Goal: Task Accomplishment & Management: Manage account settings

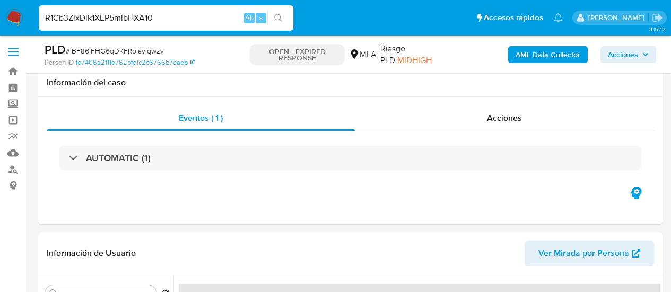
select select "10"
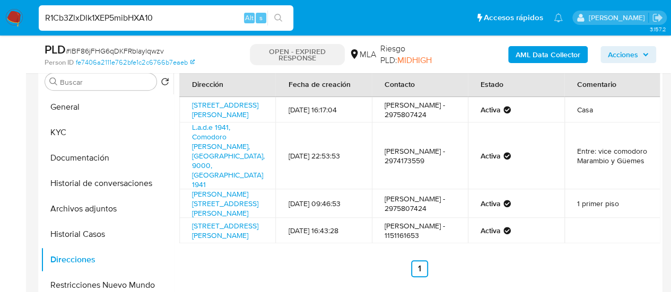
type input "R1Cb3ZlxDlk1XEP5mibHXA10"
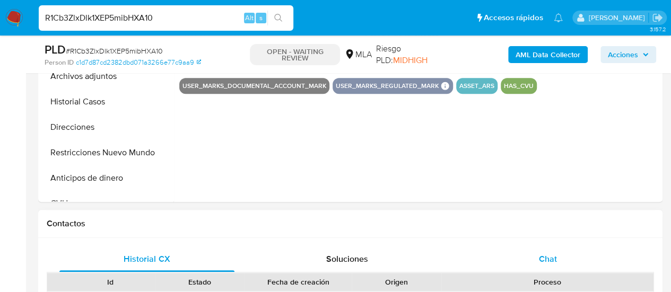
select select "10"
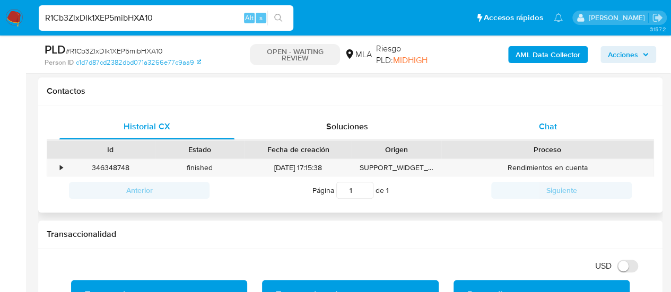
click at [541, 128] on span "Chat" at bounding box center [548, 126] width 18 height 12
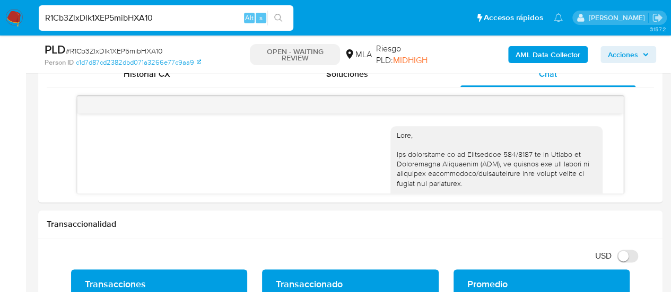
scroll to position [602, 0]
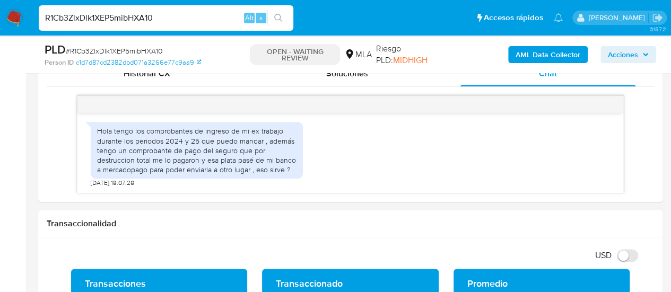
click at [129, 14] on input "R1Cb3ZlxDlk1XEP5mibHXA10" at bounding box center [166, 18] width 255 height 14
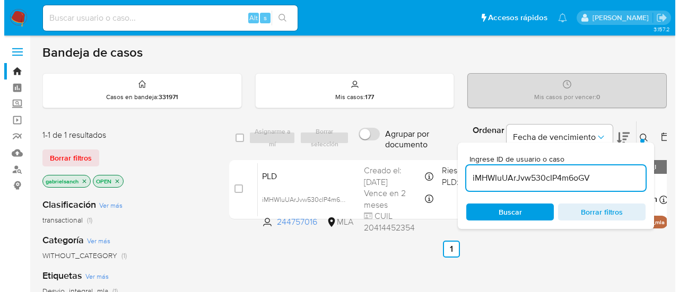
scroll to position [53, 0]
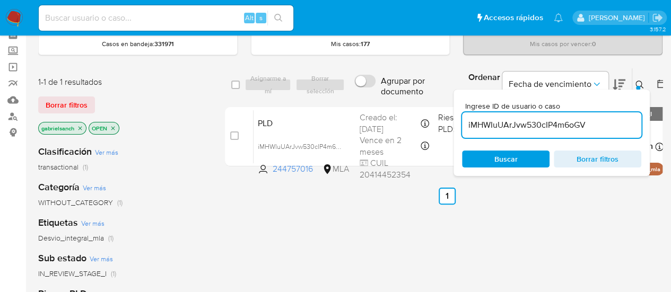
click at [523, 124] on input "iMHWIuUArJvw530cIP4m6oGV" at bounding box center [551, 125] width 179 height 14
paste input "R1Cb3ZlxDlk1XEP5mibHXA10"
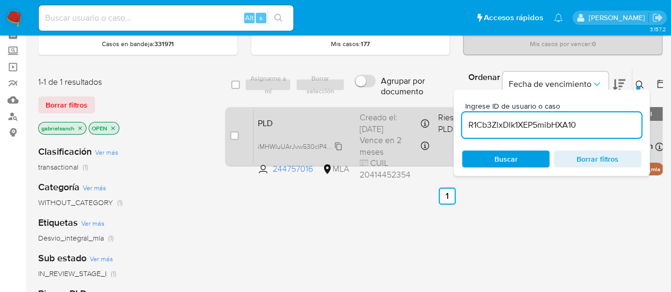
type input "R1Cb3ZlxDlk1XEP5mibHXA10"
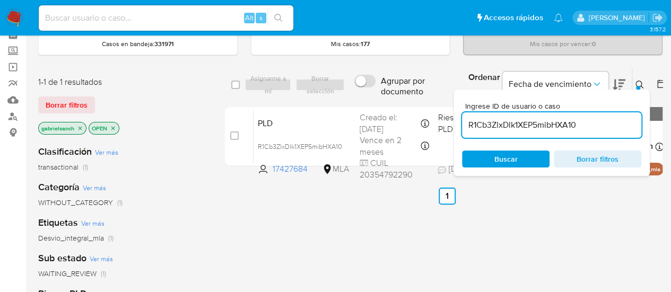
click at [237, 134] on input "checkbox" at bounding box center [234, 136] width 8 height 8
checkbox input "true"
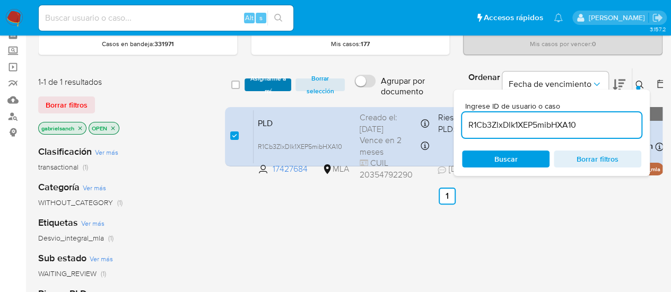
click at [264, 86] on span "Asignarme a mí" at bounding box center [268, 85] width 37 height 11
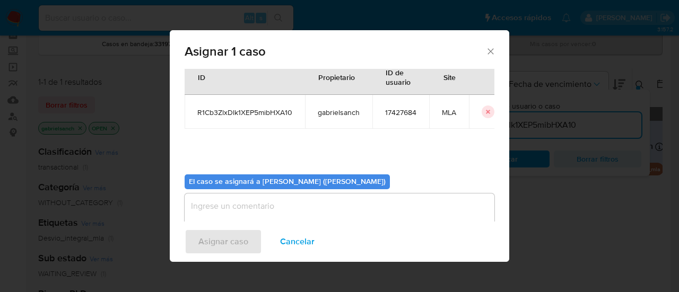
scroll to position [54, 0]
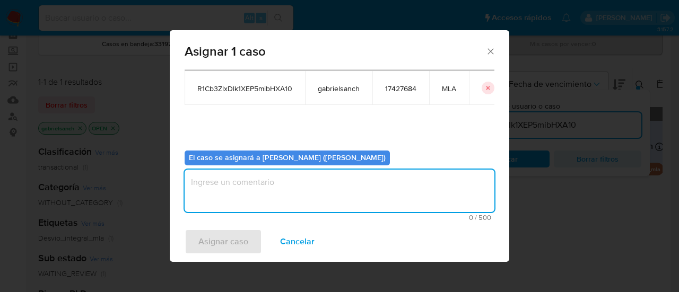
click at [269, 187] on textarea "assign-modal" at bounding box center [340, 191] width 310 height 42
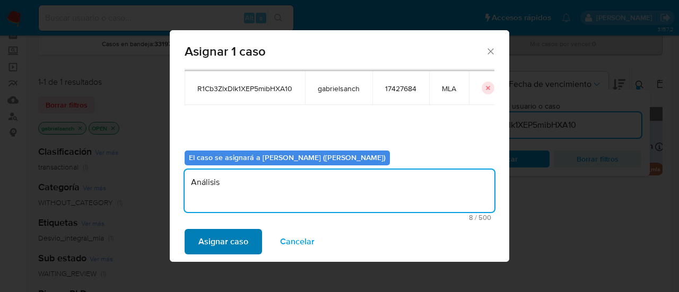
type textarea "Análisis"
click at [224, 250] on span "Asignar caso" at bounding box center [223, 241] width 50 height 23
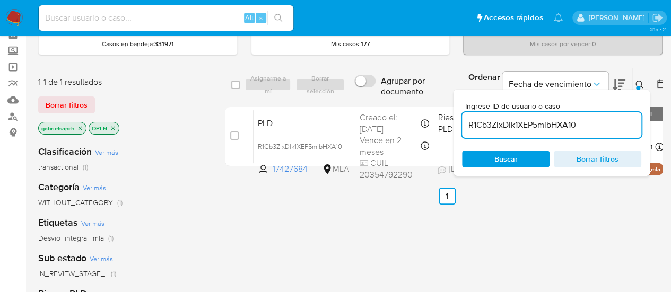
click at [516, 123] on input "R1Cb3ZlxDlk1XEP5mibHXA10" at bounding box center [551, 125] width 179 height 14
paste input "2ruOZxMpsqceFUvE1T1ZVPfx"
click at [516, 133] on div "R1Cb3ZlxDlk2ruOZxMpsqceFUvE1T1ZVPfxXEP5mibHXA10" at bounding box center [551, 124] width 179 height 25
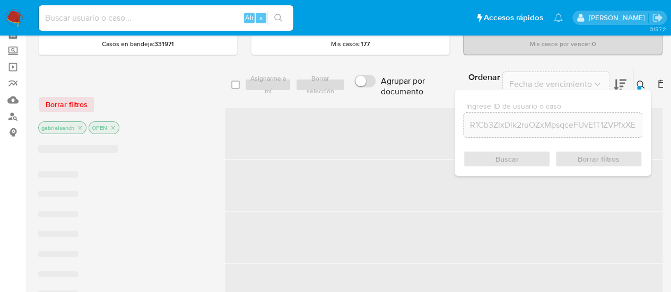
click at [510, 129] on input "R1Cb3ZlxDlk2ruOZxMpsqceFUvE1T1ZVPfxXEP5mibHXA10" at bounding box center [553, 125] width 178 height 14
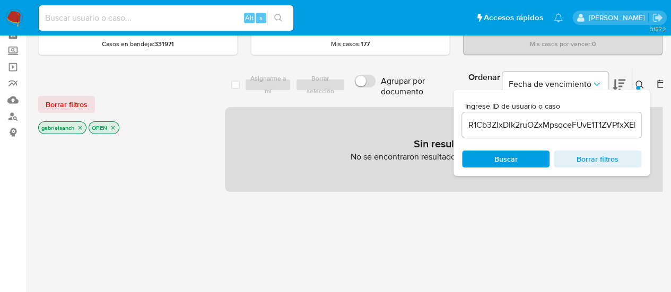
click at [510, 129] on input "R1Cb3ZlxDlk2ruOZxMpsqceFUvE1T1ZVPfxXEP5mibHXA10" at bounding box center [551, 125] width 179 height 14
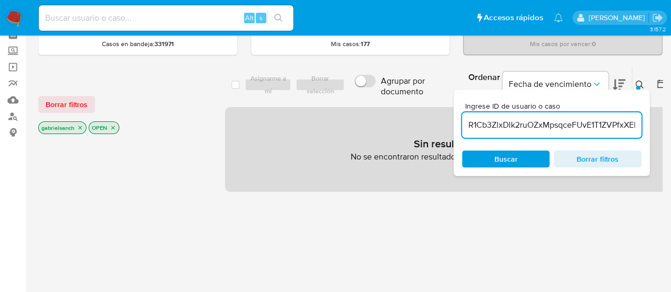
paste input "2ruOZxMpsqceFUvE1T1ZVPfx"
type input "2ruOZxMpsqceFUvE1T1ZVPfx"
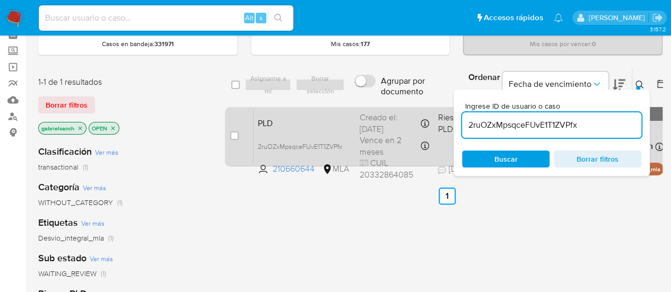
click at [240, 131] on div "case-item-checkbox No es posible asignar el caso" at bounding box center [241, 137] width 23 height 54
click at [238, 136] on input "checkbox" at bounding box center [234, 136] width 8 height 8
checkbox input "true"
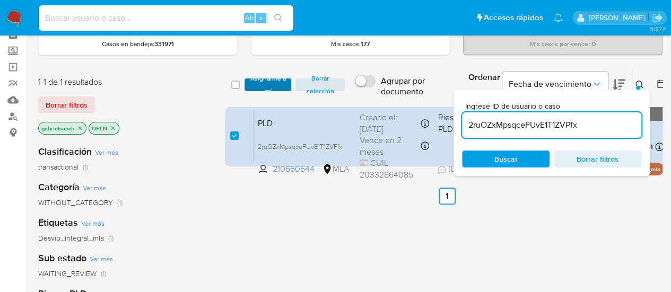
click at [275, 80] on span "Asignarme a mí" at bounding box center [268, 85] width 37 height 11
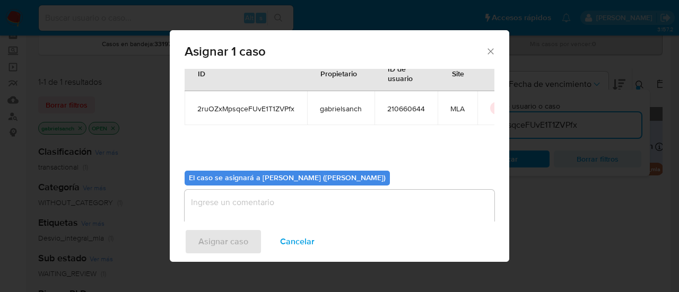
scroll to position [54, 0]
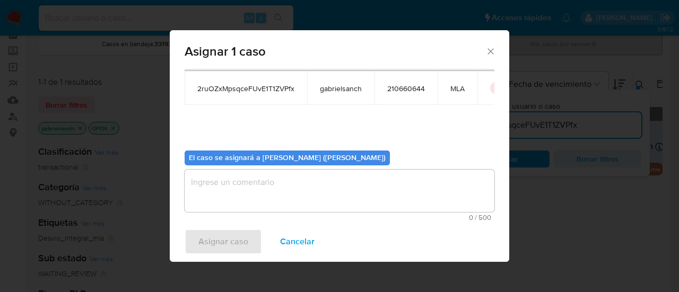
click at [273, 181] on textarea "assign-modal" at bounding box center [340, 191] width 310 height 42
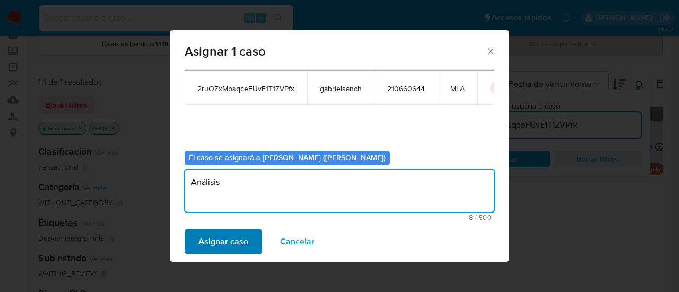
type textarea "Análisis"
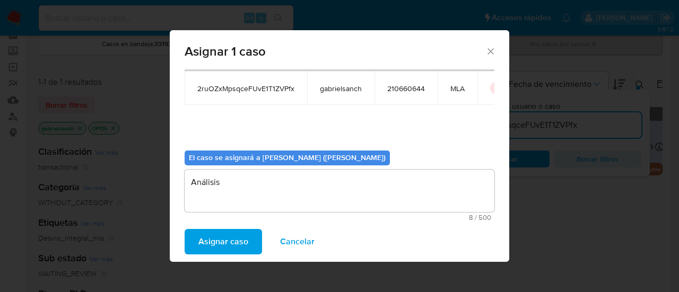
click at [242, 235] on span "Asignar caso" at bounding box center [223, 241] width 50 height 23
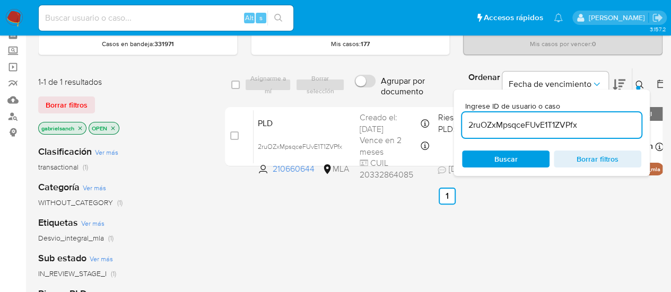
click at [515, 129] on input "2ruOZxMpsqceFUvE1T1ZVPfx" at bounding box center [551, 125] width 179 height 14
paste input "NPknWopGI9Ob4GSA8Bhwwzsq"
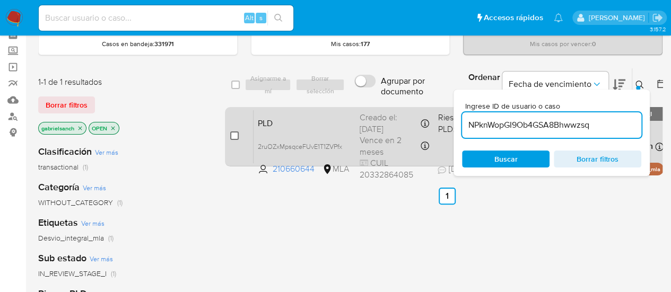
type input "NPknWopGI9Ob4GSA8Bhwwzsq"
click at [233, 135] on input "checkbox" at bounding box center [234, 136] width 8 height 8
checkbox input "true"
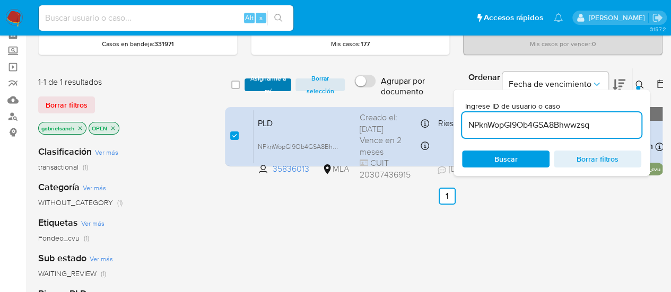
click at [263, 80] on span "Asignarme a mí" at bounding box center [268, 85] width 37 height 11
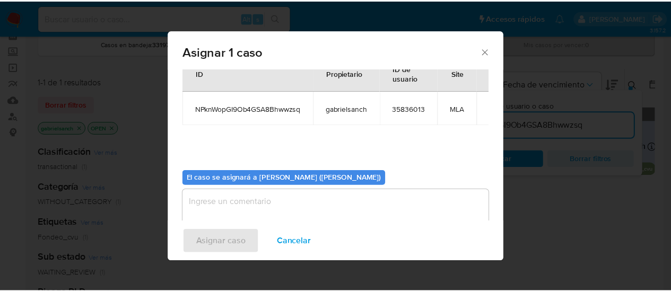
scroll to position [54, 0]
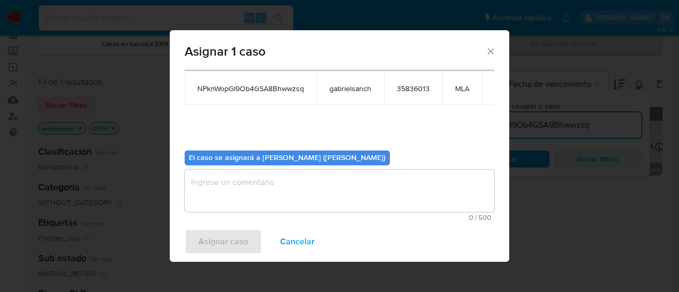
click at [275, 188] on textarea "assign-modal" at bounding box center [340, 191] width 310 height 42
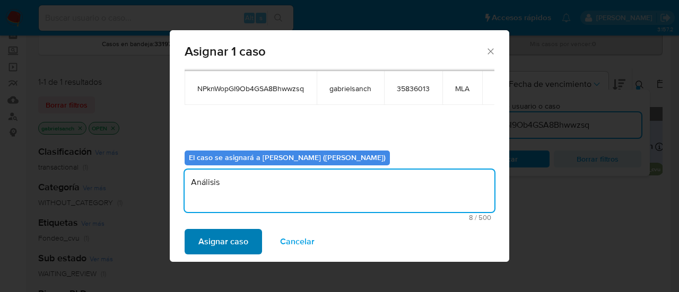
type textarea "Análisis"
click at [242, 235] on span "Asignar caso" at bounding box center [223, 241] width 50 height 23
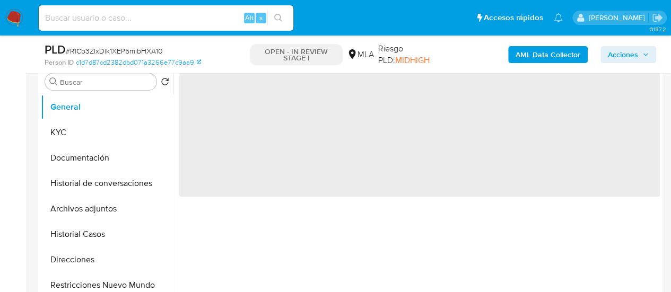
scroll to position [265, 0]
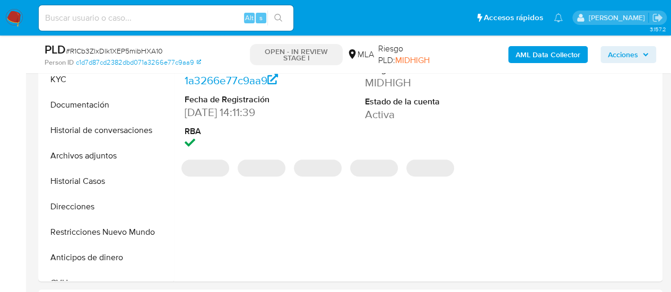
select select "10"
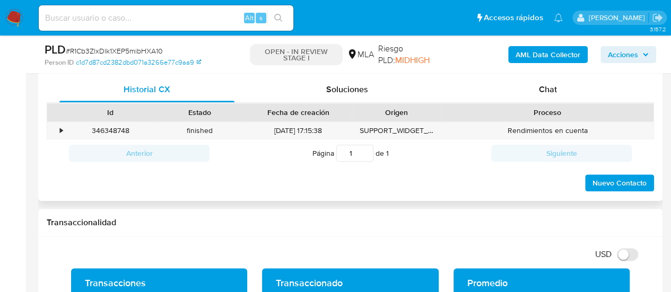
scroll to position [424, 0]
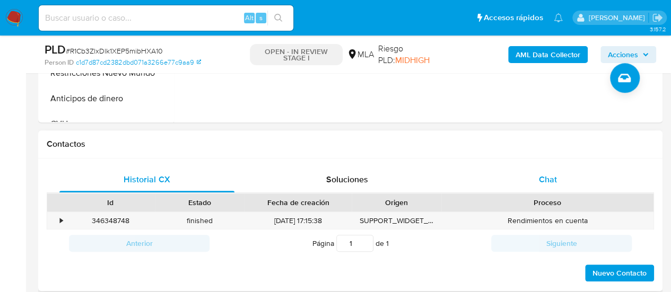
click at [546, 179] on span "Chat" at bounding box center [548, 179] width 18 height 12
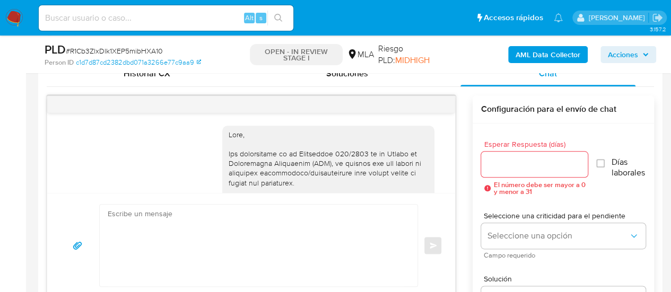
scroll to position [602, 0]
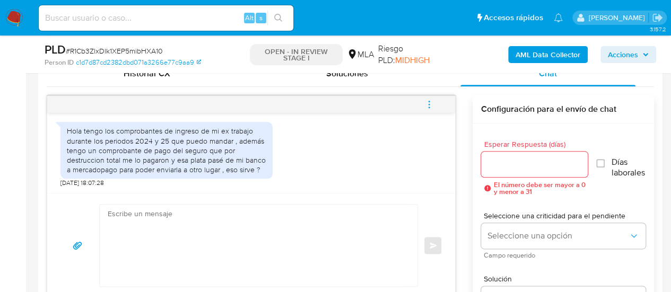
click at [278, 240] on textarea at bounding box center [256, 246] width 297 height 82
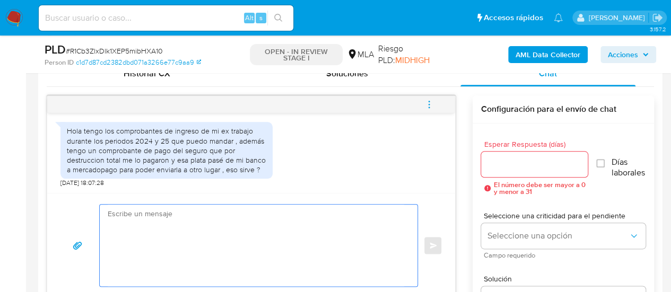
paste textarea "Hola, muchas gracias por tu respuesta. En este caso, te pedimos que nos compart…"
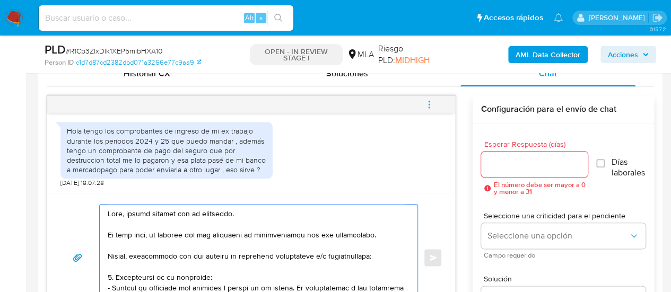
scroll to position [248, 0]
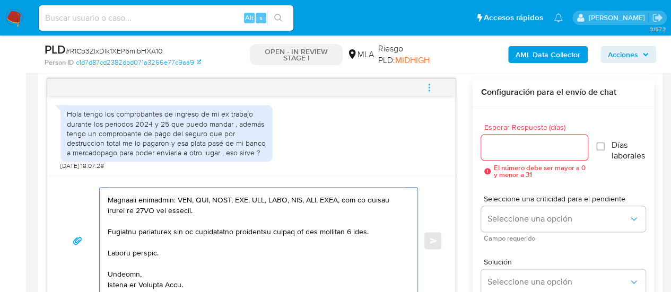
type textarea "Hola, muchas gracias por tu respuesta. En este caso, te pedimos que nos compart…"
click at [500, 145] on input "Esperar Respuesta (días)" at bounding box center [534, 148] width 107 height 14
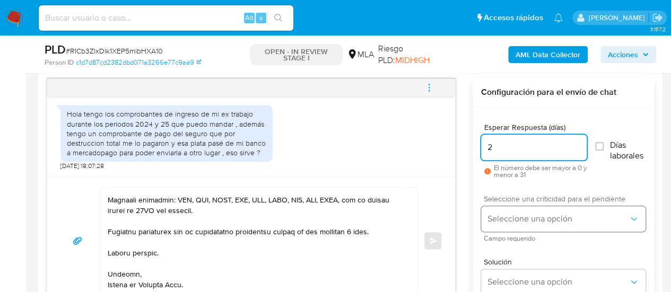
type input "2"
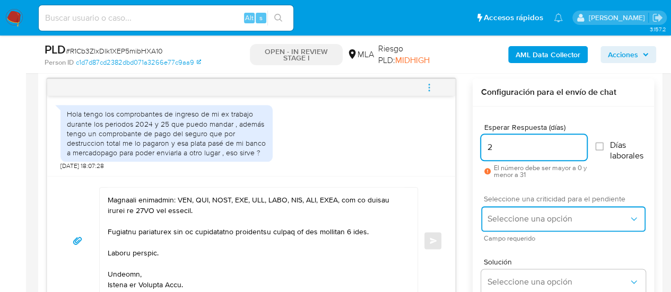
click at [491, 219] on span "Seleccione una opción" at bounding box center [558, 219] width 141 height 11
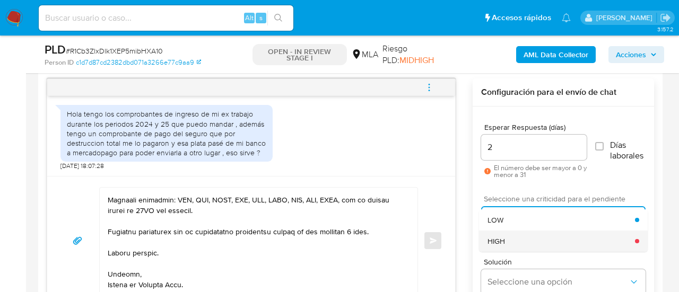
click at [512, 234] on div "HIGH" at bounding box center [561, 241] width 147 height 21
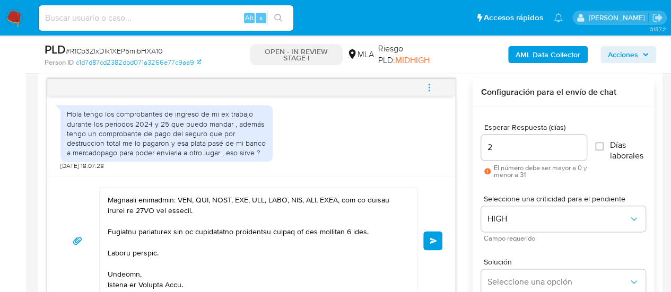
click at [430, 238] on span "Enviar" at bounding box center [433, 241] width 7 height 6
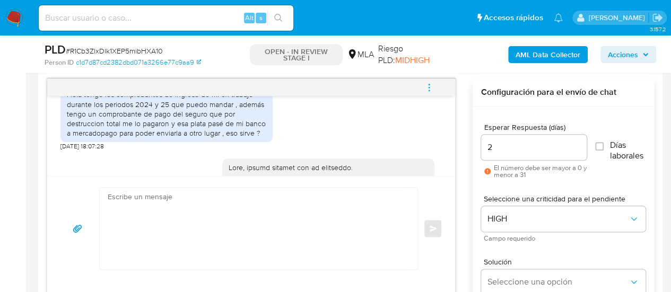
scroll to position [999, 0]
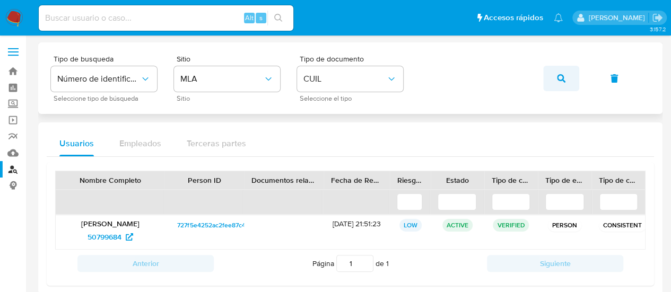
click at [554, 79] on button "button" at bounding box center [561, 78] width 36 height 25
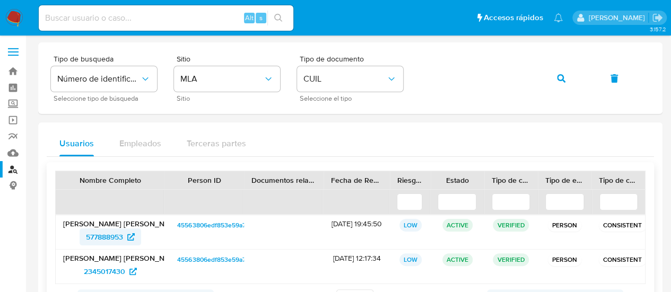
click at [97, 241] on span "577888953" at bounding box center [104, 237] width 37 height 17
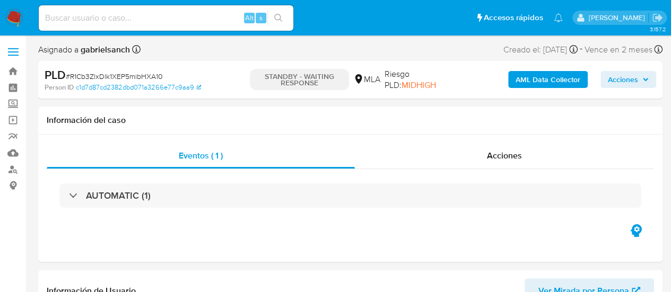
select select "10"
click at [149, 16] on input at bounding box center [166, 18] width 255 height 14
paste input "2ruOZxMpsqceFUvE1T1ZVPfx"
type input "2ruOZxMpsqceFUvE1T1ZVPfx"
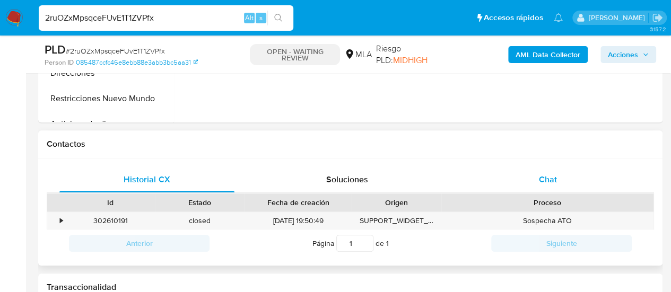
click at [553, 185] on span "Chat" at bounding box center [548, 179] width 18 height 12
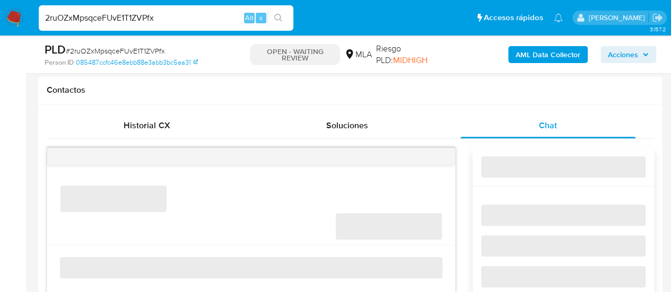
select select "10"
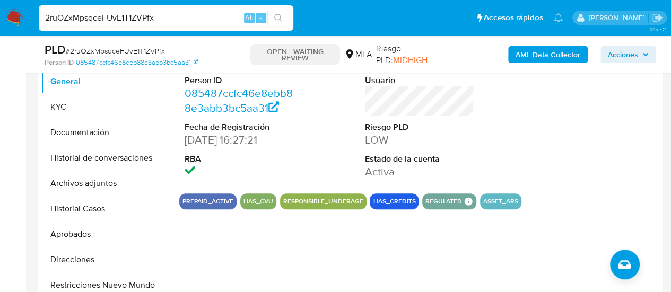
scroll to position [212, 0]
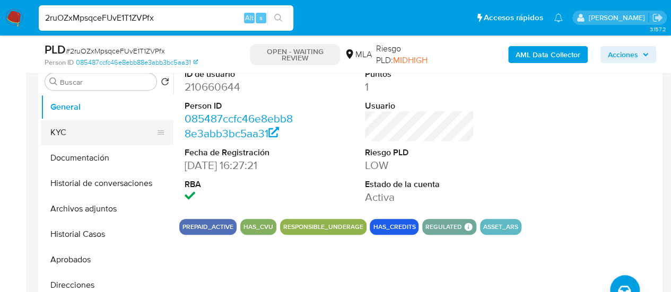
click at [57, 136] on button "KYC" at bounding box center [103, 132] width 124 height 25
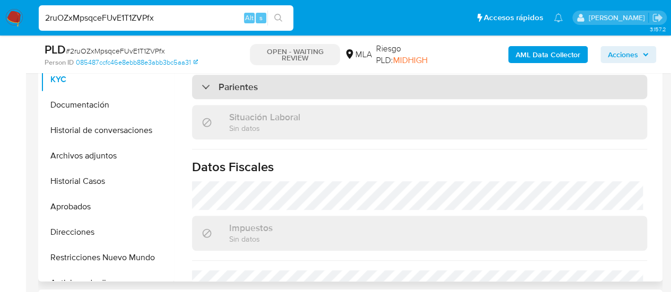
scroll to position [588, 0]
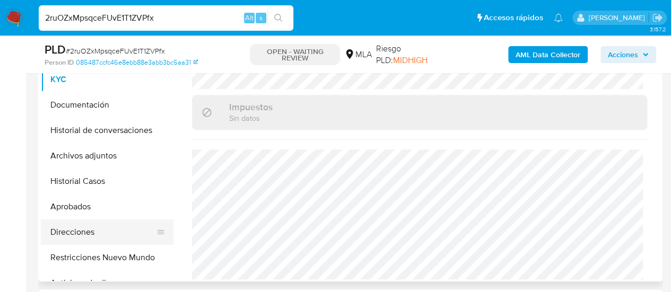
click at [92, 233] on button "Direcciones" at bounding box center [103, 232] width 124 height 25
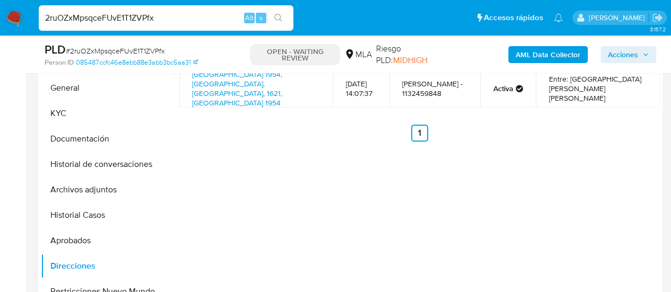
scroll to position [212, 0]
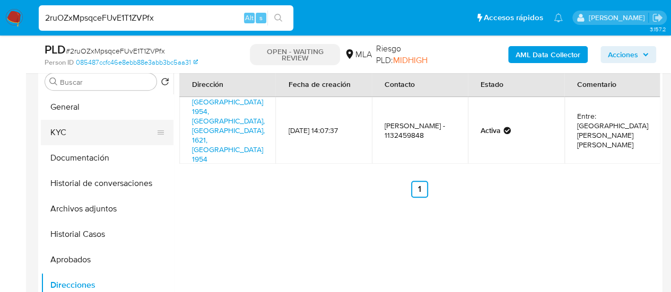
click at [70, 129] on button "KYC" at bounding box center [103, 132] width 124 height 25
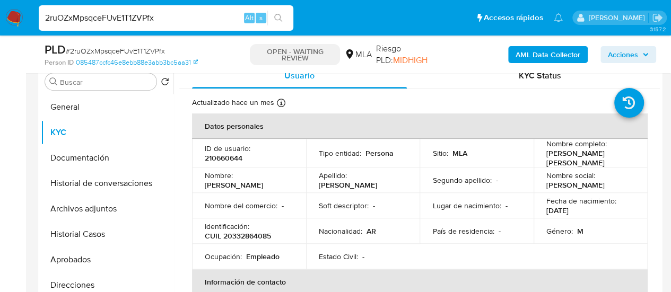
click at [123, 14] on input "2ruOZxMpsqceFUvE1T1ZVPfx" at bounding box center [166, 18] width 255 height 14
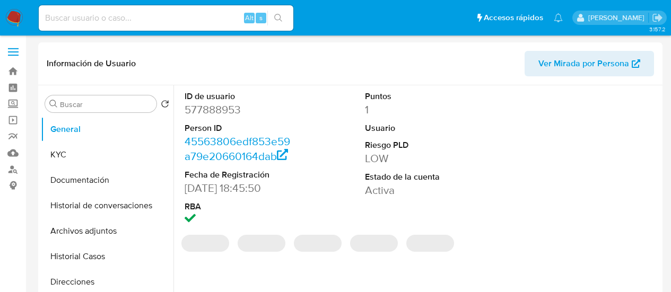
select select "10"
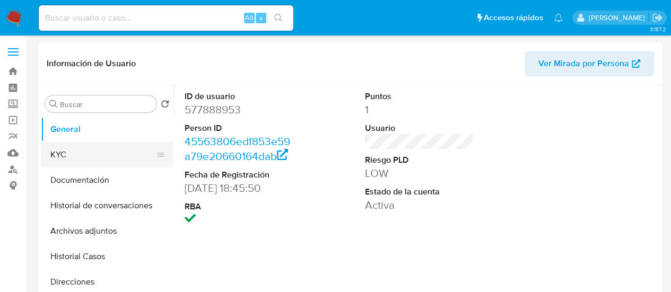
click at [64, 159] on button "KYC" at bounding box center [103, 154] width 124 height 25
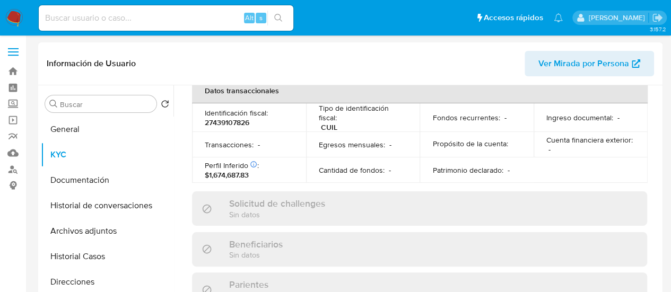
scroll to position [598, 0]
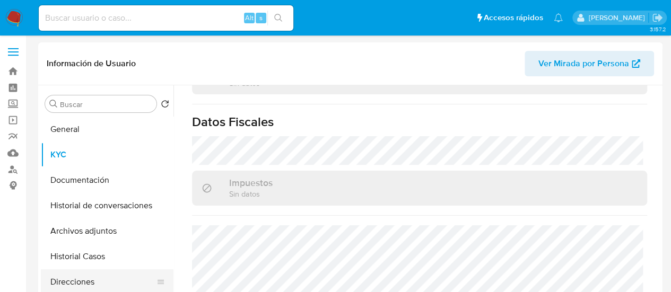
click at [93, 280] on button "Direcciones" at bounding box center [103, 282] width 124 height 25
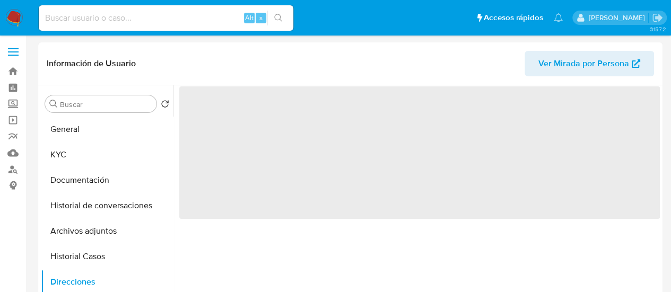
scroll to position [0, 0]
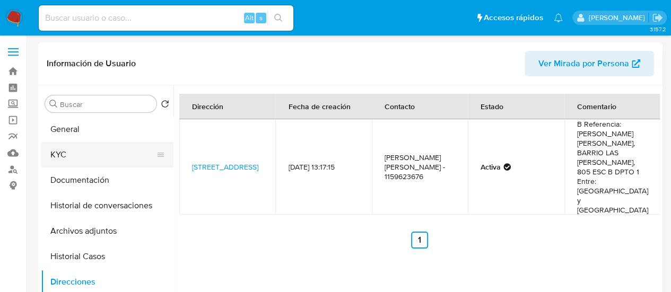
click at [93, 150] on button "KYC" at bounding box center [103, 154] width 124 height 25
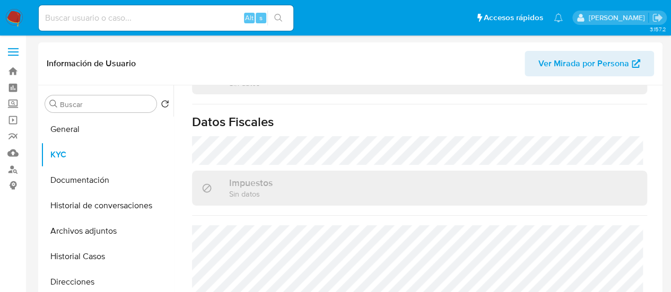
scroll to position [598, 0]
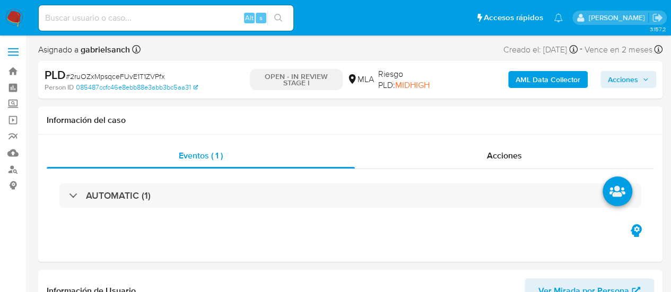
select select "10"
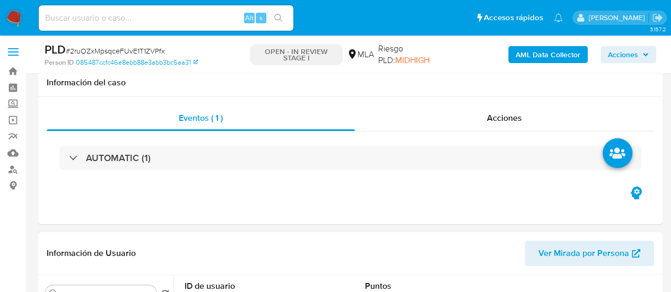
scroll to position [318, 0]
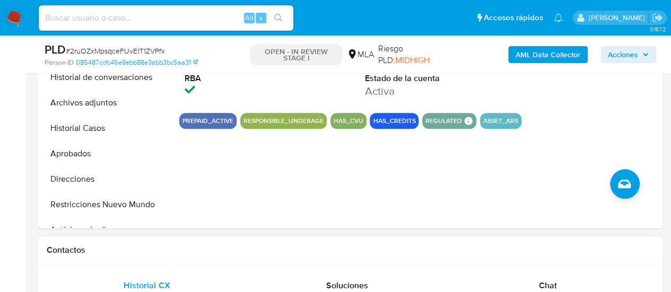
click at [551, 283] on span "Chat" at bounding box center [548, 286] width 18 height 12
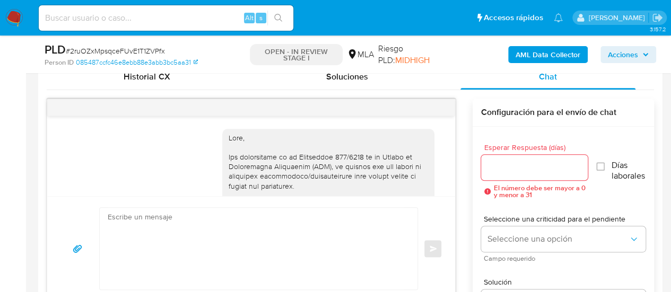
scroll to position [572, 0]
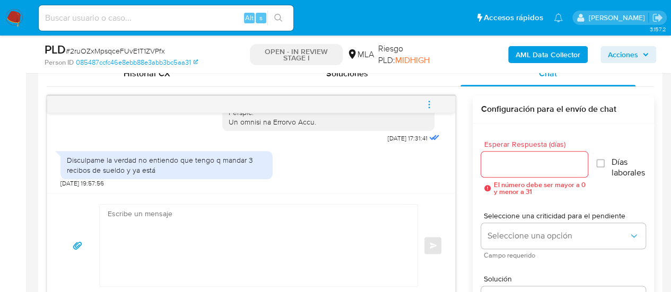
click at [293, 248] on textarea at bounding box center [256, 246] width 297 height 82
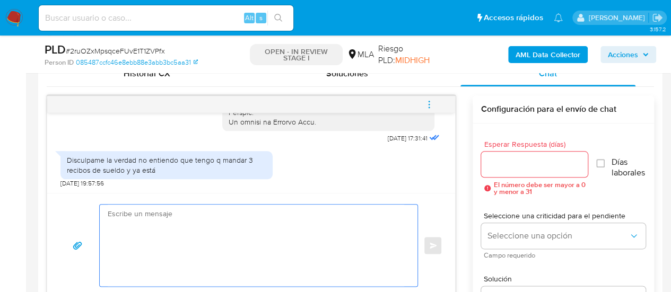
paste textarea "Hola, muchas gracias por tu respuesta. En este caso, necesitamos que nos brinde…"
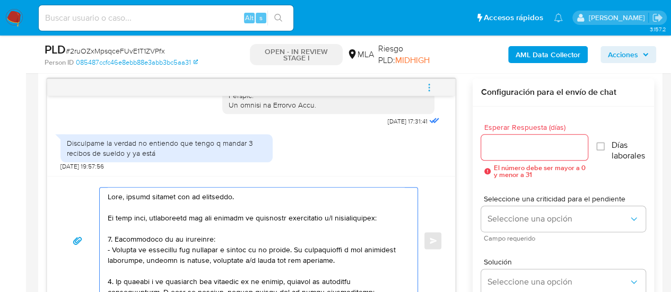
scroll to position [364, 0]
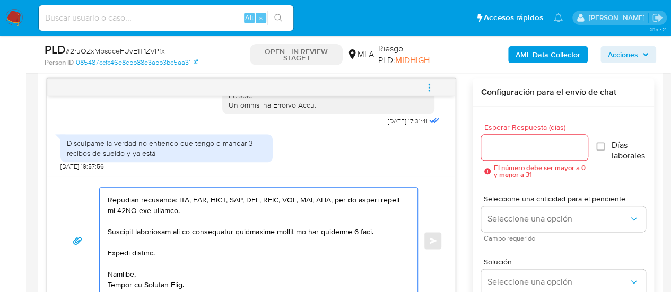
type textarea "Hola, muchas gracias por tu respuesta. En este caso, necesitamos que nos brinde…"
click at [521, 145] on input "Esperar Respuesta (días)" at bounding box center [534, 148] width 107 height 14
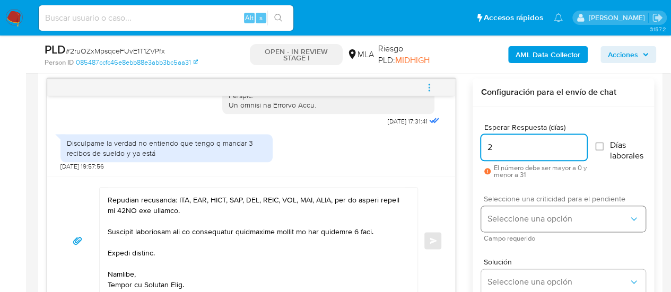
type input "2"
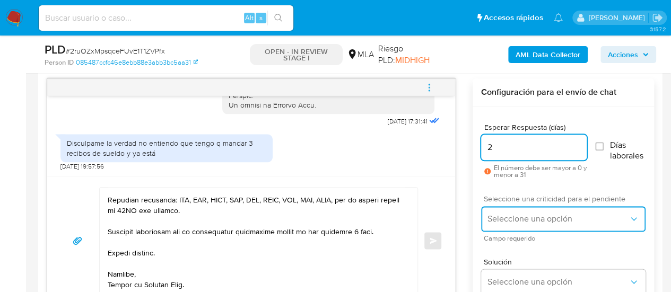
click at [496, 225] on button "Seleccione una opción" at bounding box center [563, 218] width 164 height 25
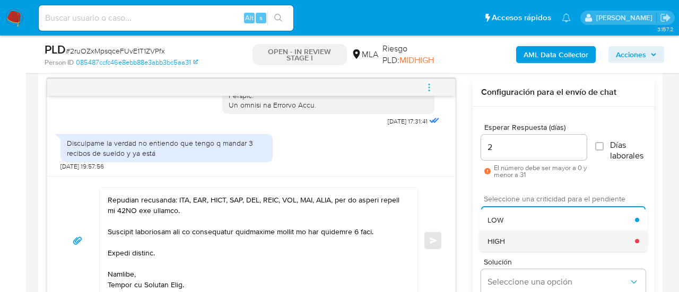
click at [508, 239] on div "HIGH" at bounding box center [561, 241] width 147 height 21
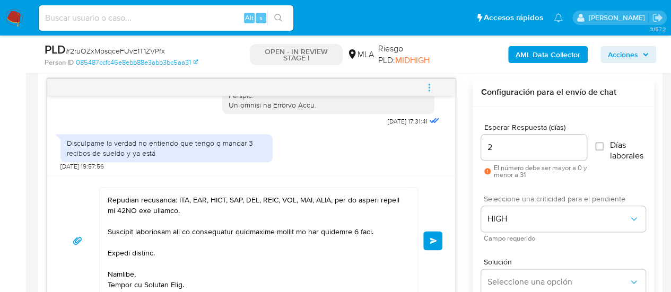
click at [435, 238] on span "Enviar" at bounding box center [433, 241] width 7 height 6
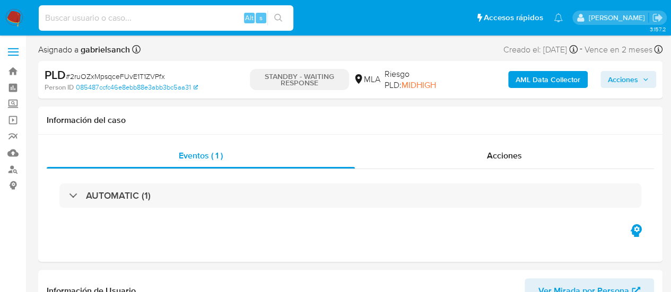
click at [115, 16] on input at bounding box center [166, 18] width 255 height 14
paste input "NPknWopGI9Ob4GSA8Bhwwzsq"
type input "NPknWopGI9Ob4GSA8Bhwwzsq"
select select "10"
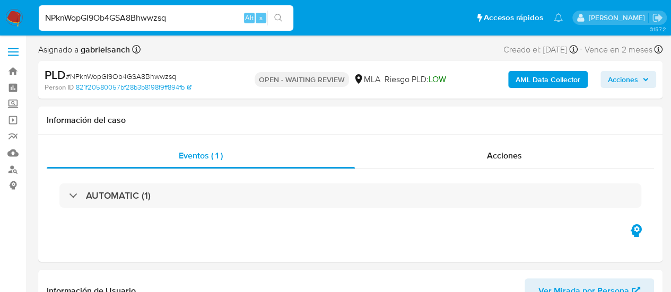
select select "10"
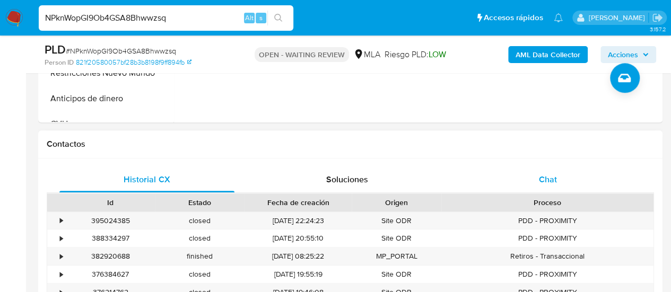
click at [543, 173] on span "Chat" at bounding box center [548, 179] width 18 height 12
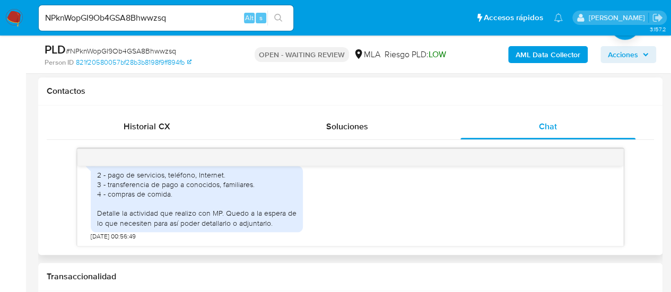
scroll to position [694, 0]
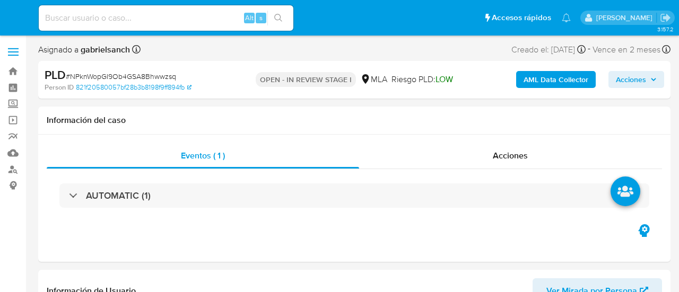
select select "10"
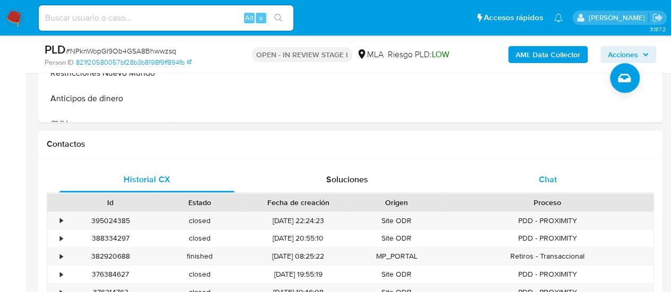
click at [540, 182] on span "Chat" at bounding box center [548, 179] width 18 height 12
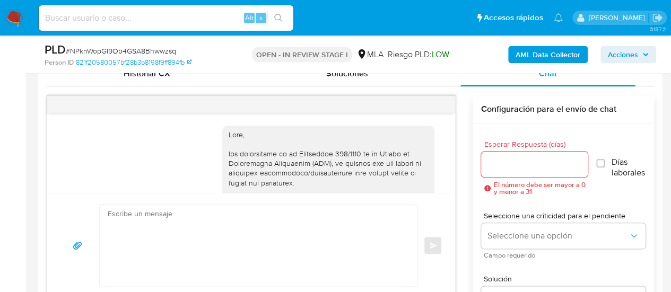
scroll to position [694, 0]
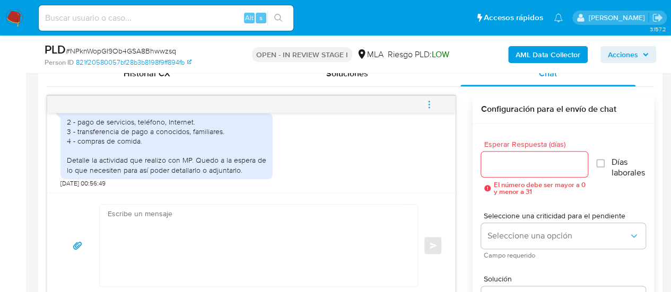
click at [202, 227] on textarea at bounding box center [256, 246] width 297 height 82
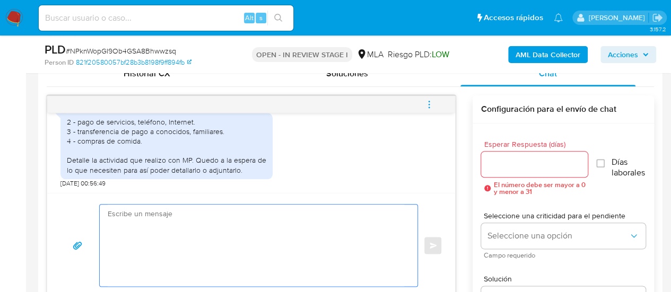
paste textarea "Hola, muchas gracias por tu respuesta. En función de las operaciones registrada…"
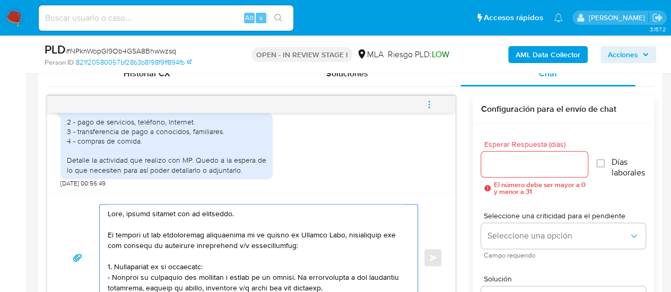
scroll to position [386, 0]
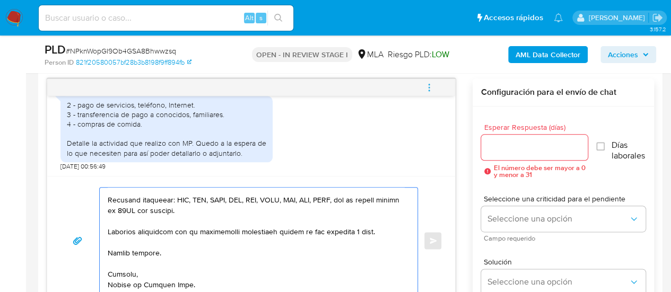
type textarea "Hola, muchas gracias por tu respuesta. En función de las operaciones registrada…"
click at [525, 146] on input "Esperar Respuesta (días)" at bounding box center [534, 148] width 107 height 14
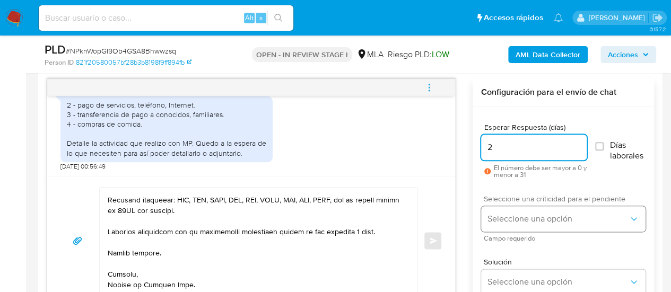
type input "2"
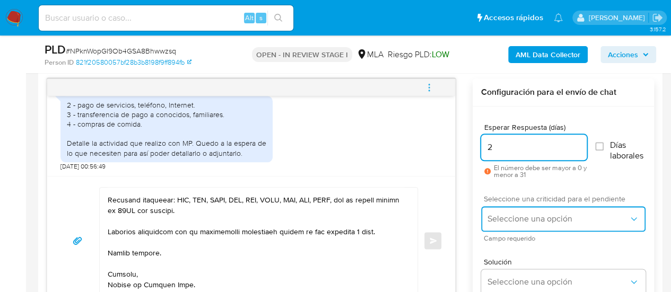
click at [515, 206] on button "Seleccione una opción" at bounding box center [563, 218] width 164 height 25
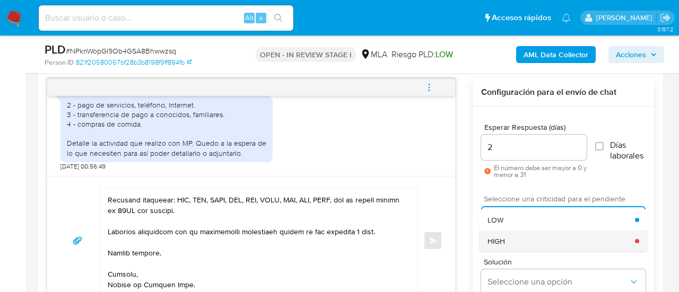
click at [517, 238] on div "HIGH" at bounding box center [561, 241] width 147 height 21
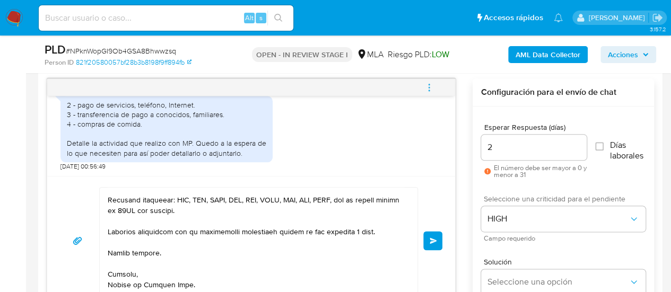
click at [439, 238] on button "Enviar" at bounding box center [432, 240] width 19 height 19
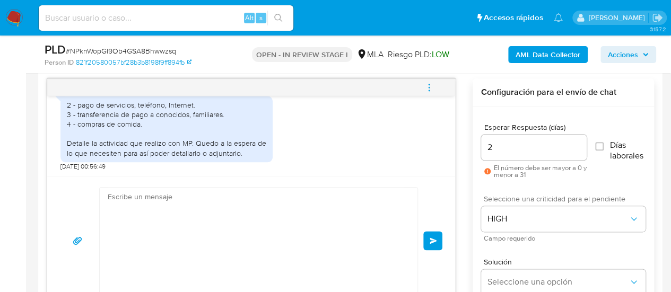
scroll to position [1247, 0]
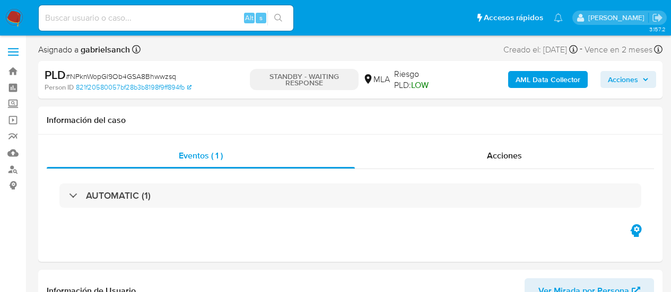
click at [143, 19] on input at bounding box center [166, 18] width 255 height 14
paste input "a1vO20CSkswUcVxMWhEtU6NV"
type input "a1vO20CSkswUcVxMWhEtU6NV"
select select "10"
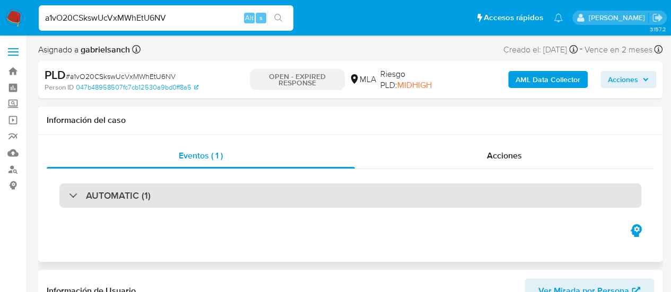
select select "10"
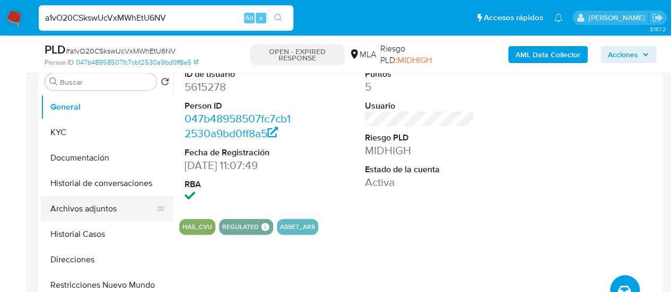
scroll to position [212, 0]
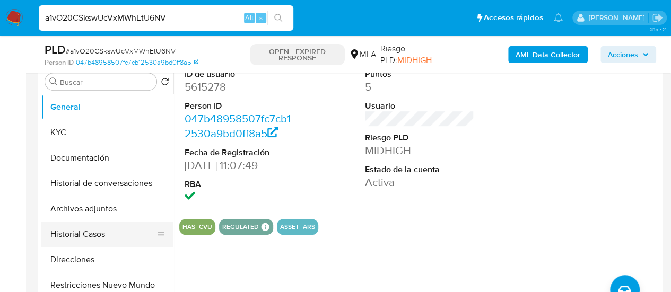
click at [98, 233] on button "Historial Casos" at bounding box center [103, 234] width 124 height 25
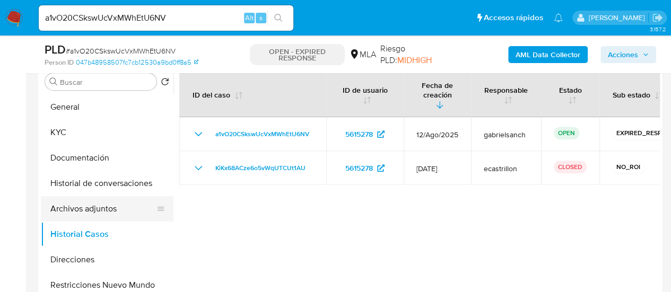
click at [95, 202] on button "Archivos adjuntos" at bounding box center [103, 208] width 124 height 25
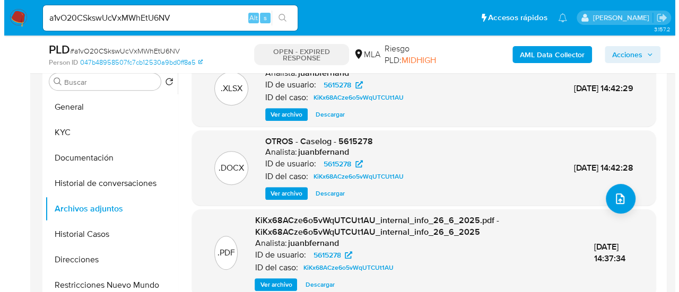
scroll to position [101, 0]
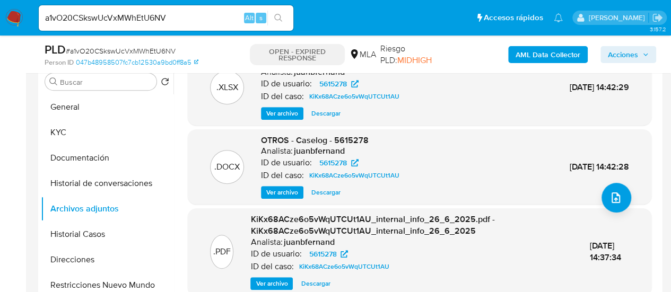
click at [292, 193] on span "Ver archivo" at bounding box center [282, 192] width 32 height 11
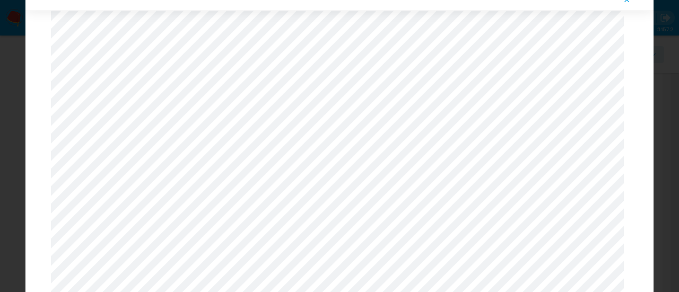
scroll to position [403, 0]
click at [628, 2] on icon "Attachment preview" at bounding box center [627, -1] width 5 height 5
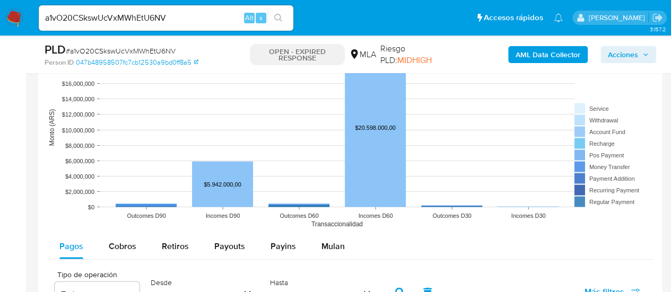
scroll to position [1061, 0]
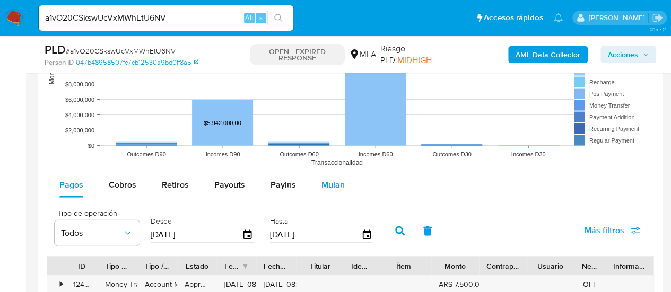
click at [321, 183] on span "Mulan" at bounding box center [332, 185] width 23 height 12
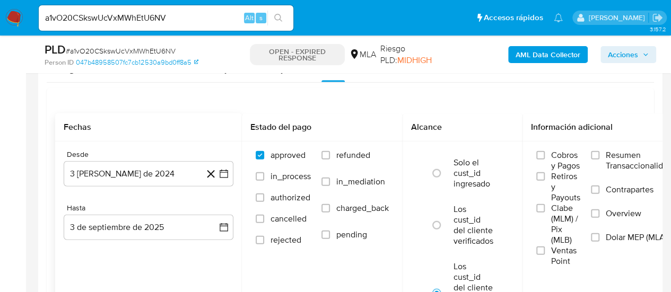
scroll to position [1167, 0]
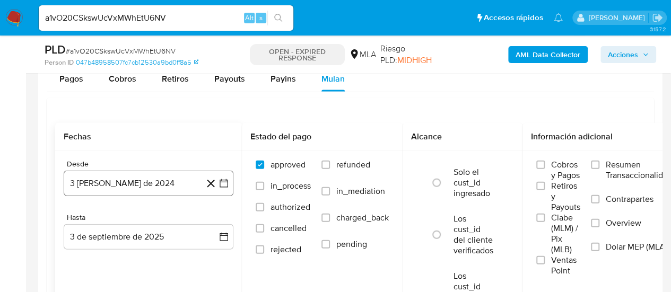
click at [121, 182] on button "3 [PERSON_NAME] de 2024" at bounding box center [149, 183] width 170 height 25
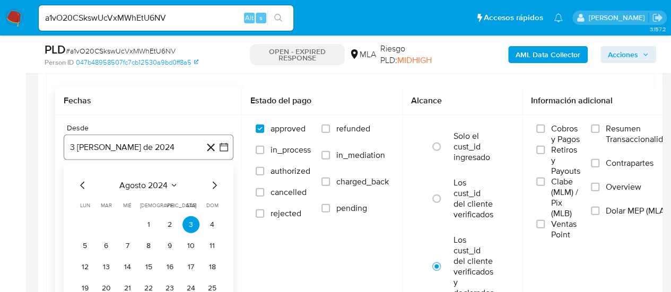
scroll to position [1220, 0]
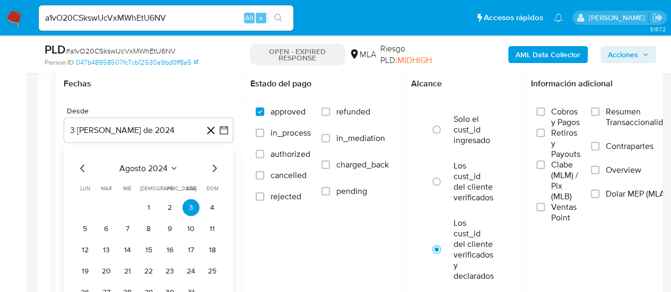
click at [79, 166] on icon "Mes anterior" at bounding box center [82, 168] width 13 height 13
click at [211, 171] on icon "Mes siguiente" at bounding box center [214, 168] width 13 height 13
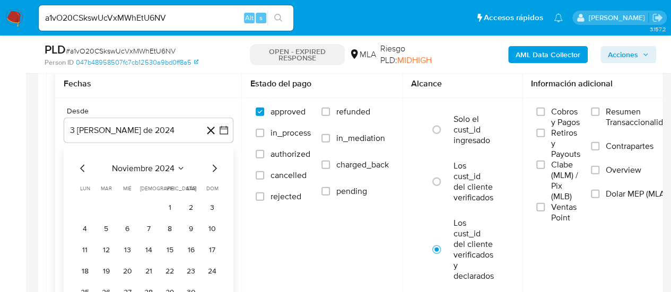
click at [211, 171] on icon "Mes siguiente" at bounding box center [214, 168] width 13 height 13
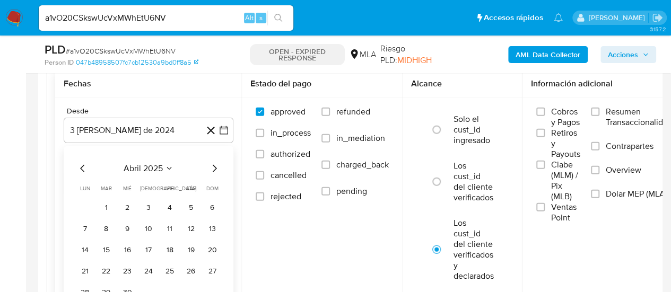
click at [211, 171] on icon "Mes siguiente" at bounding box center [214, 168] width 13 height 13
click at [145, 208] on button "1" at bounding box center [148, 207] width 17 height 17
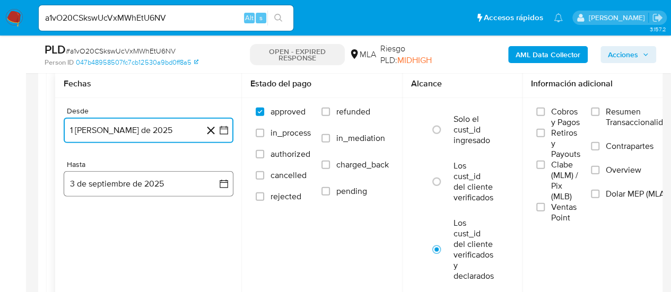
click at [124, 184] on button "3 de septiembre de 2025" at bounding box center [149, 183] width 170 height 25
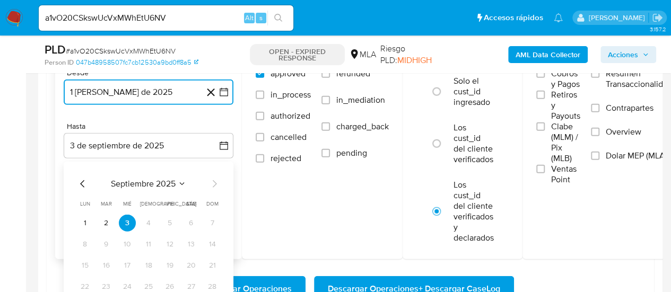
scroll to position [1273, 0]
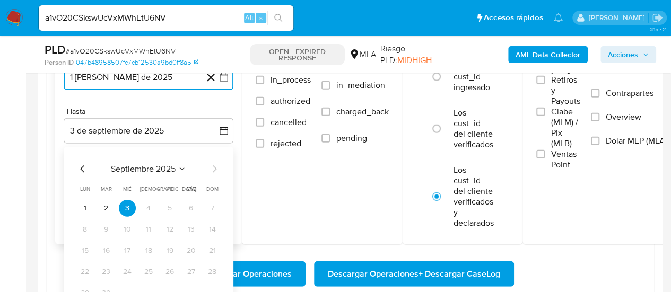
click at [80, 163] on icon "Mes anterior" at bounding box center [82, 169] width 13 height 13
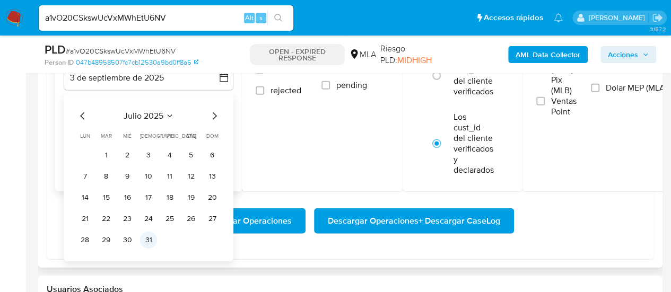
click at [152, 236] on button "31" at bounding box center [148, 240] width 17 height 17
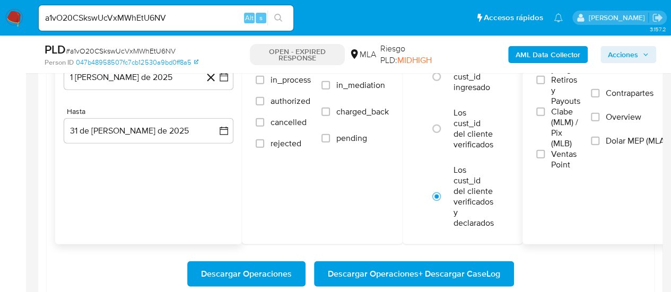
click at [602, 138] on label "Dolar MEP (MLA)" at bounding box center [631, 148] width 81 height 24
click at [599, 138] on input "Dolar MEP (MLA)" at bounding box center [595, 141] width 8 height 8
click at [428, 266] on span "Descargar Operaciones + Descargar CaseLog" at bounding box center [414, 274] width 172 height 23
click at [106, 13] on input "a1vO20CSkswUcVxMWhEtU6NV" at bounding box center [166, 18] width 255 height 14
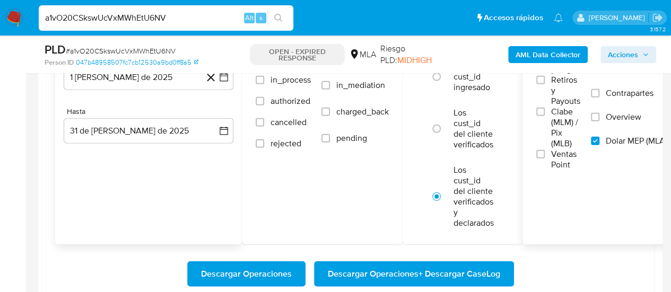
paste input "bdn0dFvioedwmqs8CPpPbgxU"
type input "bdn0dFvioedwmqs8CPpPbgxU"
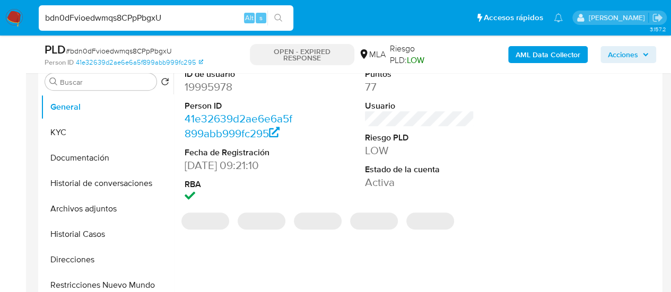
select select "10"
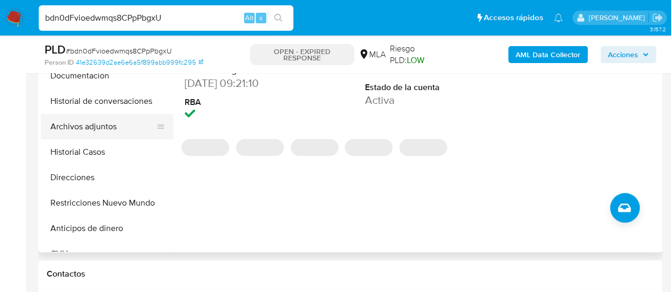
scroll to position [212, 0]
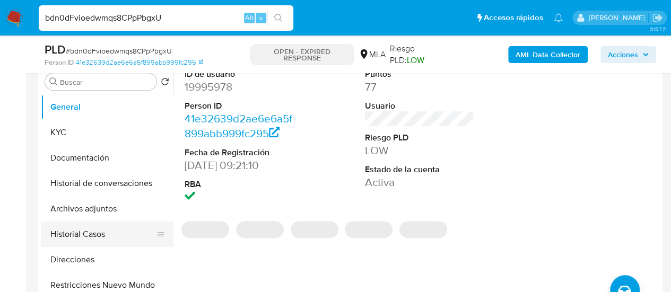
click at [97, 236] on button "Historial Casos" at bounding box center [103, 234] width 124 height 25
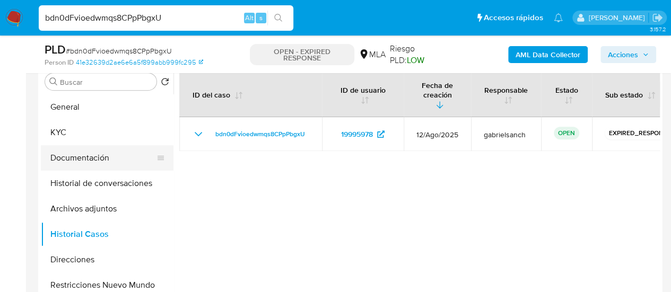
click at [100, 157] on button "Documentación" at bounding box center [103, 157] width 124 height 25
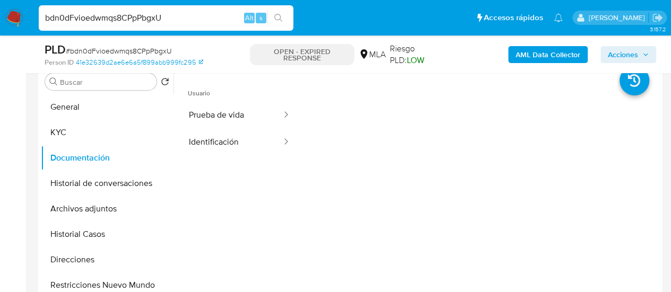
click at [331, 259] on div at bounding box center [480, 246] width 361 height 340
